Goal: Information Seeking & Learning: Learn about a topic

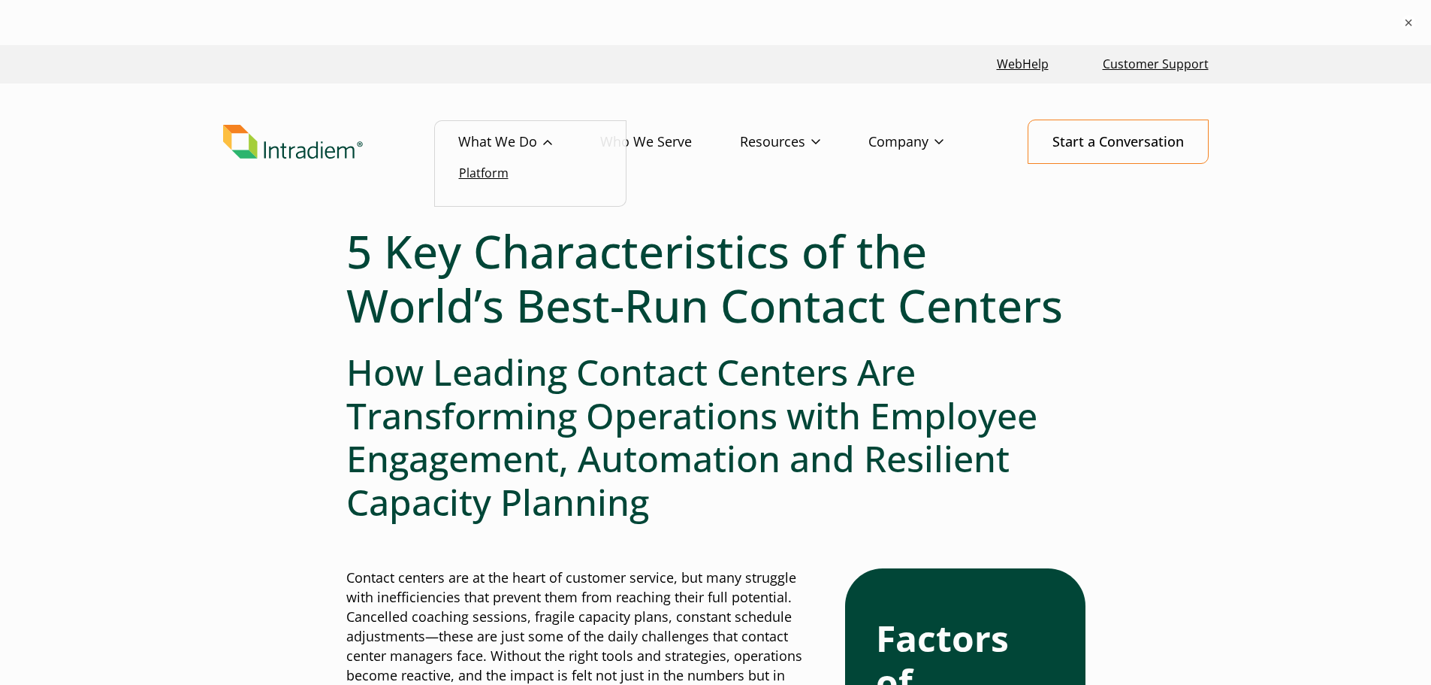
click at [505, 171] on link "Platform" at bounding box center [484, 173] width 50 height 17
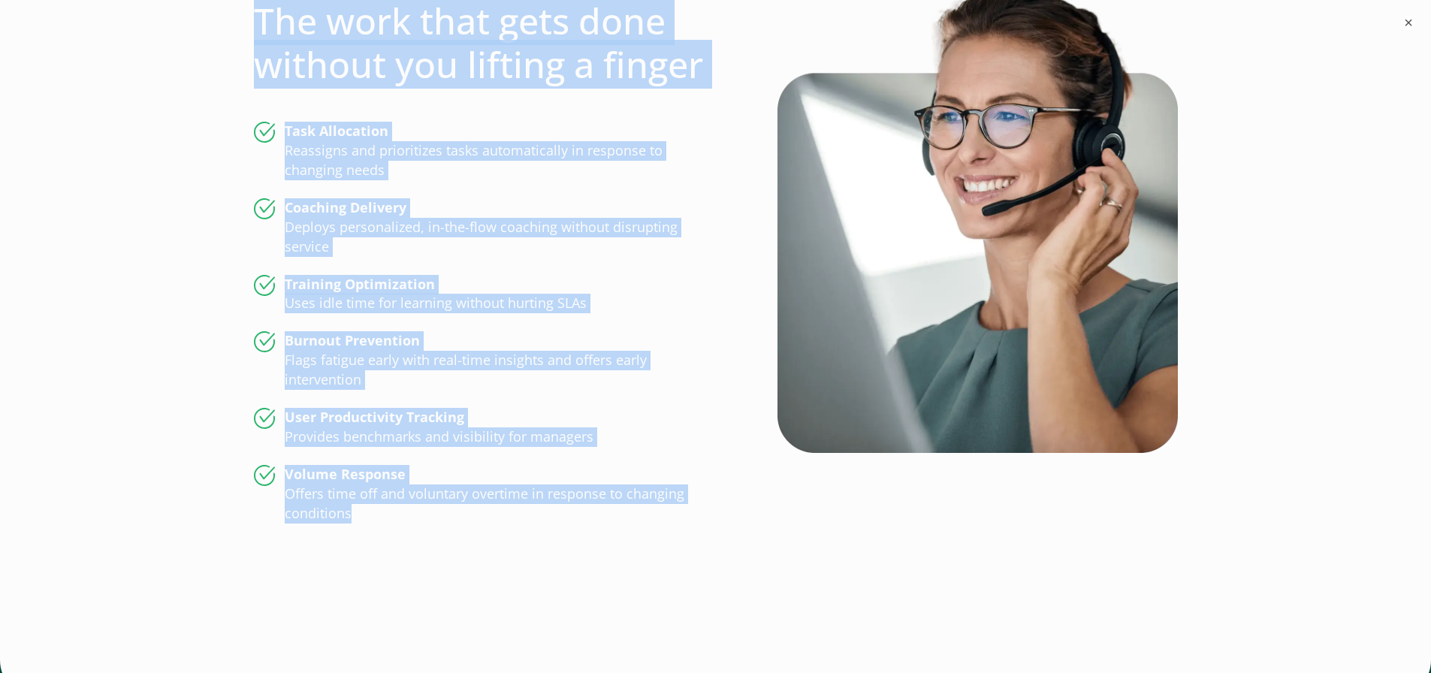
scroll to position [3904, 0]
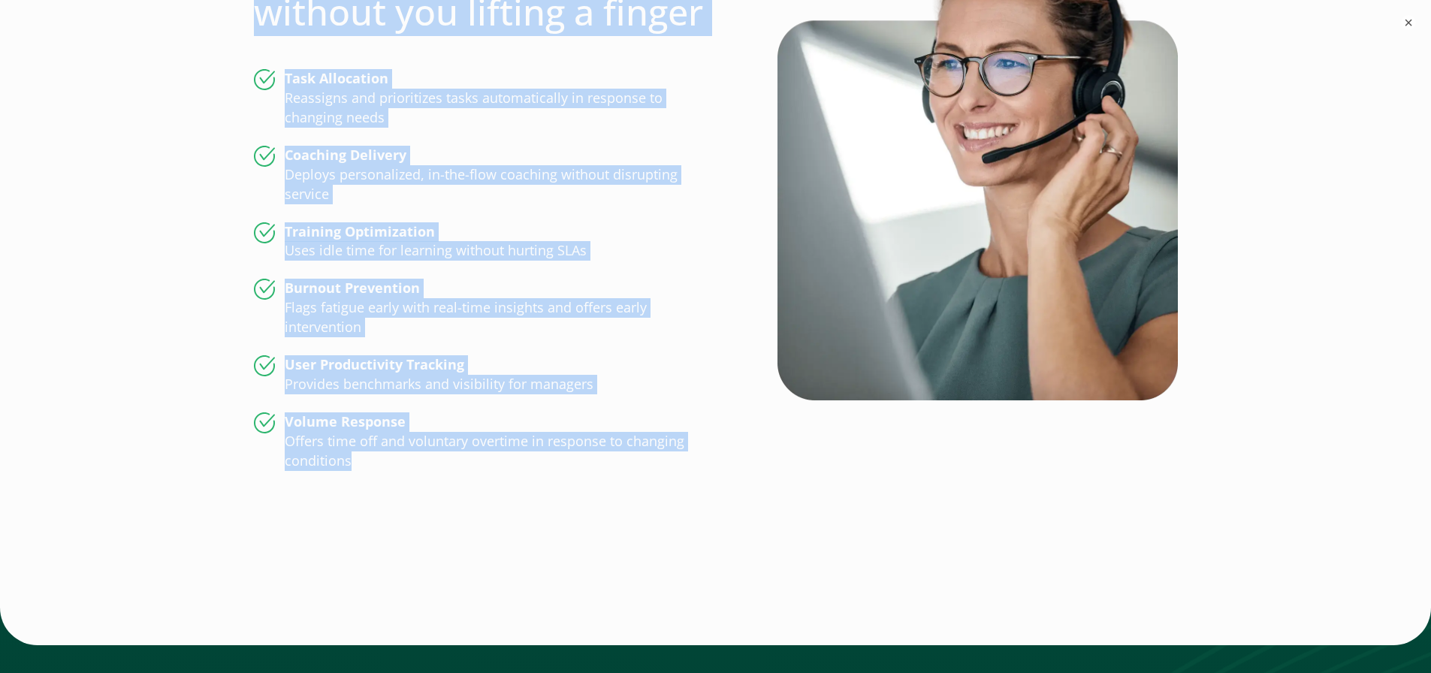
drag, startPoint x: 256, startPoint y: 165, endPoint x: 523, endPoint y: 494, distance: 423.6
copy div "The work that gets done without you lifting a finger Task Allocation Reassigns …"
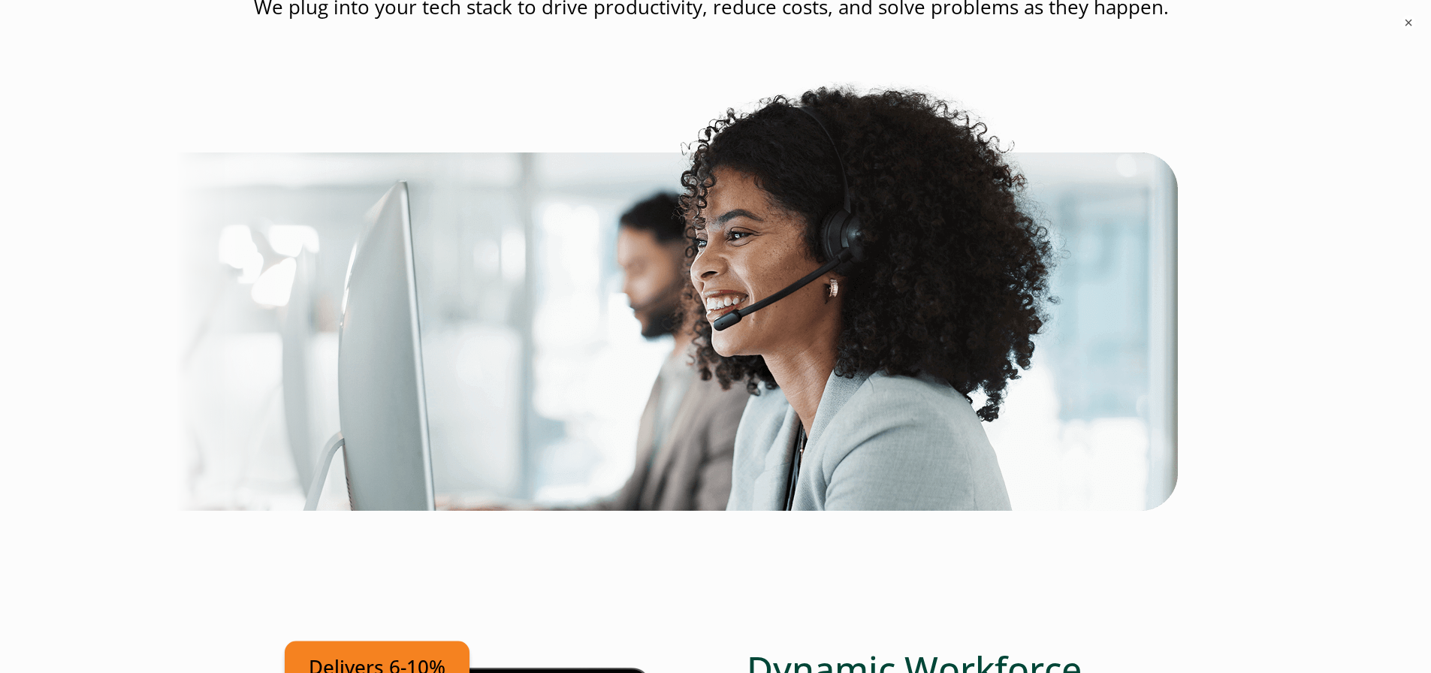
scroll to position [0, 0]
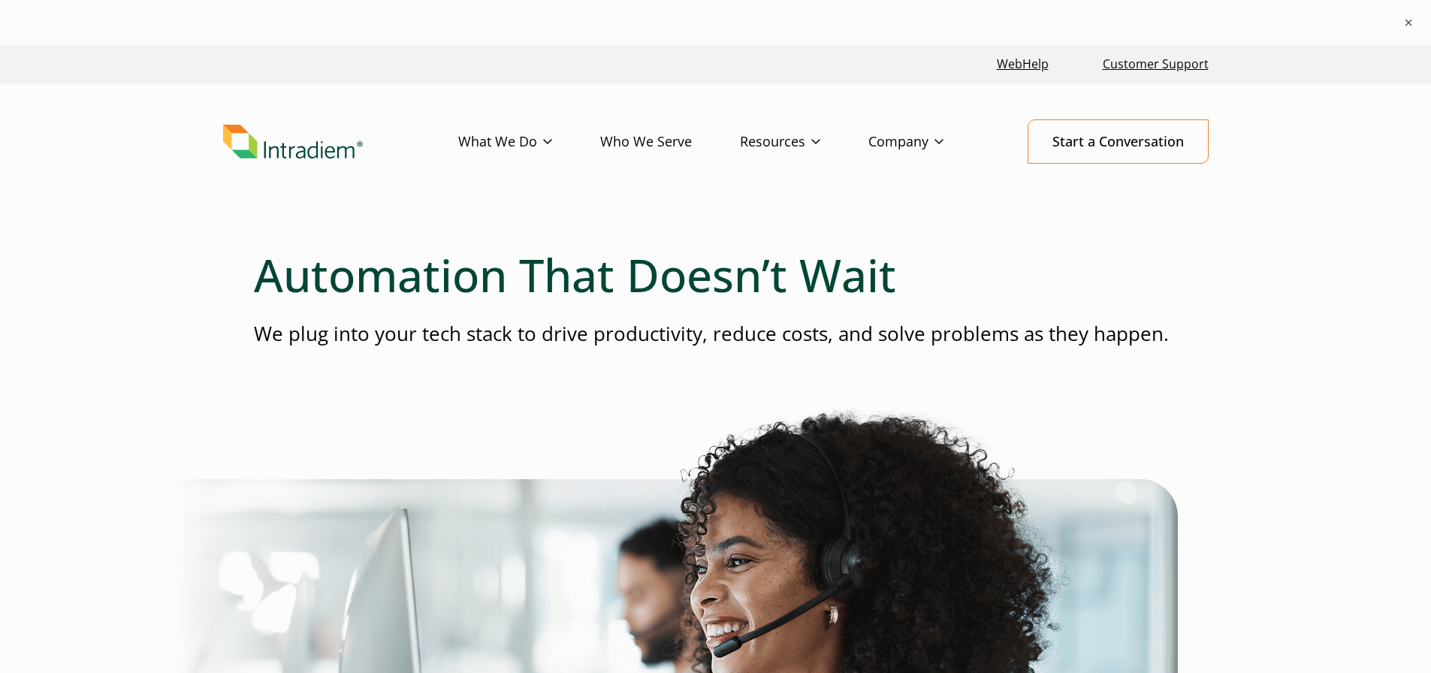
click at [301, 150] on img "Link to homepage of Intradiem" at bounding box center [293, 142] width 140 height 35
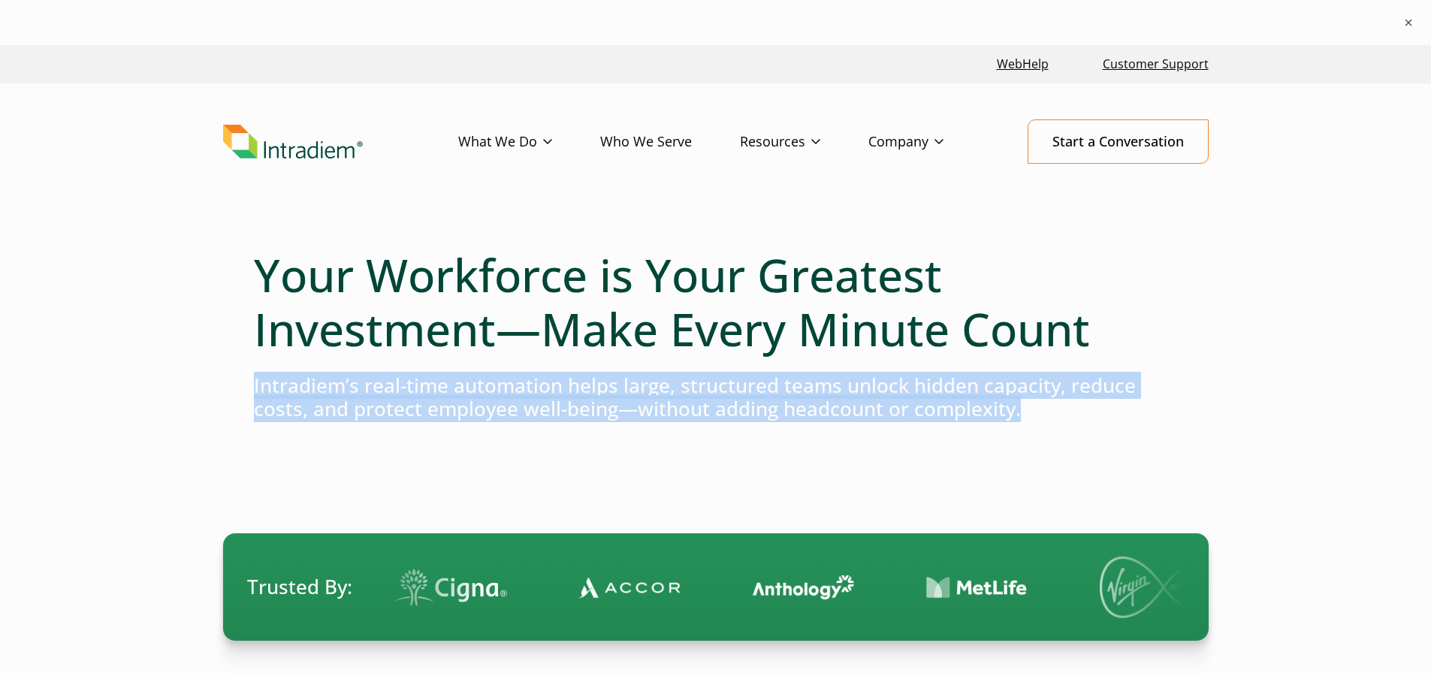
drag, startPoint x: 252, startPoint y: 387, endPoint x: 1065, endPoint y: 416, distance: 813.5
copy h4 "Intradiem’s real-time automation helps large, structured teams unlock hidden ca…"
